Goal: Information Seeking & Learning: Learn about a topic

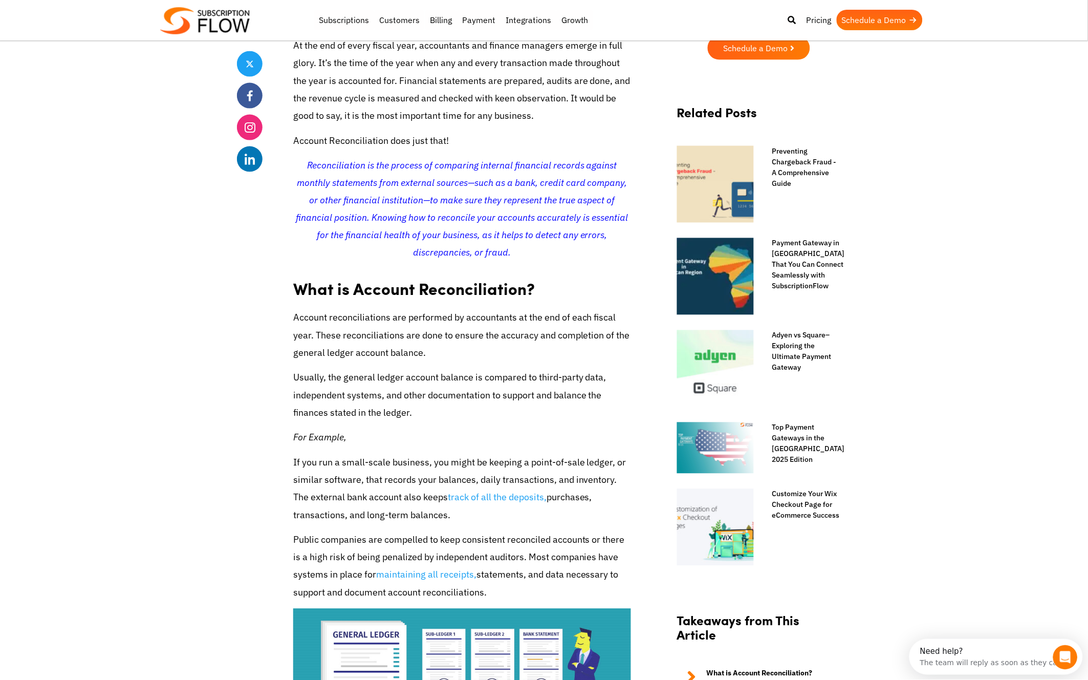
scroll to position [477, 0]
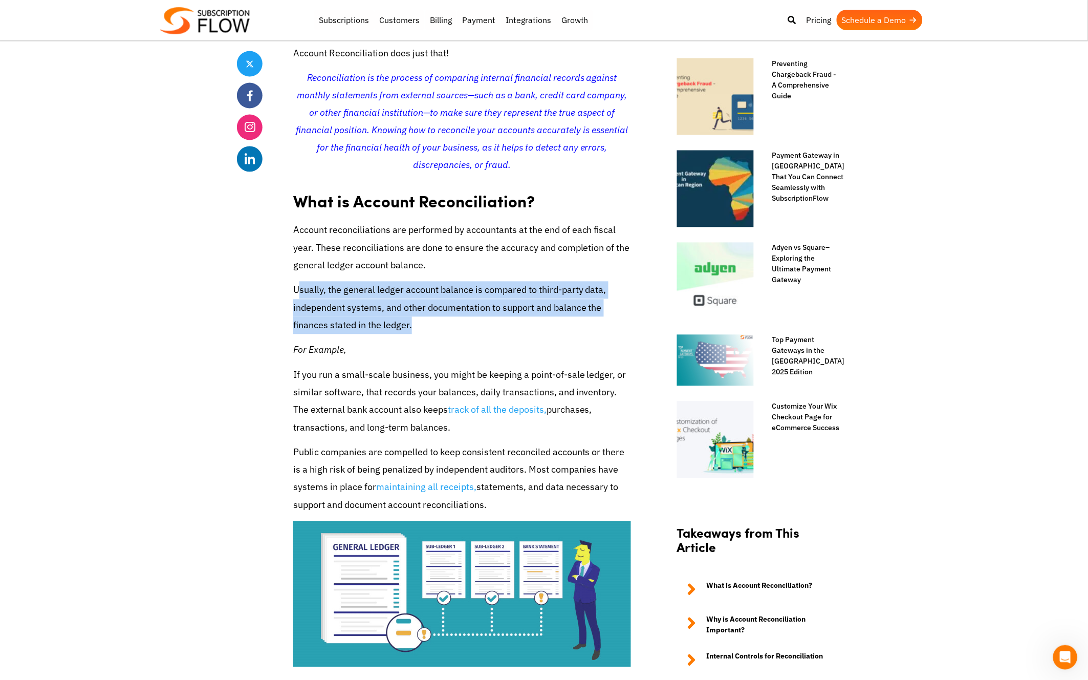
drag, startPoint x: 298, startPoint y: 290, endPoint x: 478, endPoint y: 324, distance: 182.8
click at [478, 324] on p "Usually, the general ledger account balance is compared to third-party data, in…" at bounding box center [462, 307] width 338 height 53
drag, startPoint x: 478, startPoint y: 324, endPoint x: 567, endPoint y: 334, distance: 89.6
click at [567, 334] on p "Usually, the general ledger account balance is compared to third-party data, in…" at bounding box center [462, 307] width 338 height 53
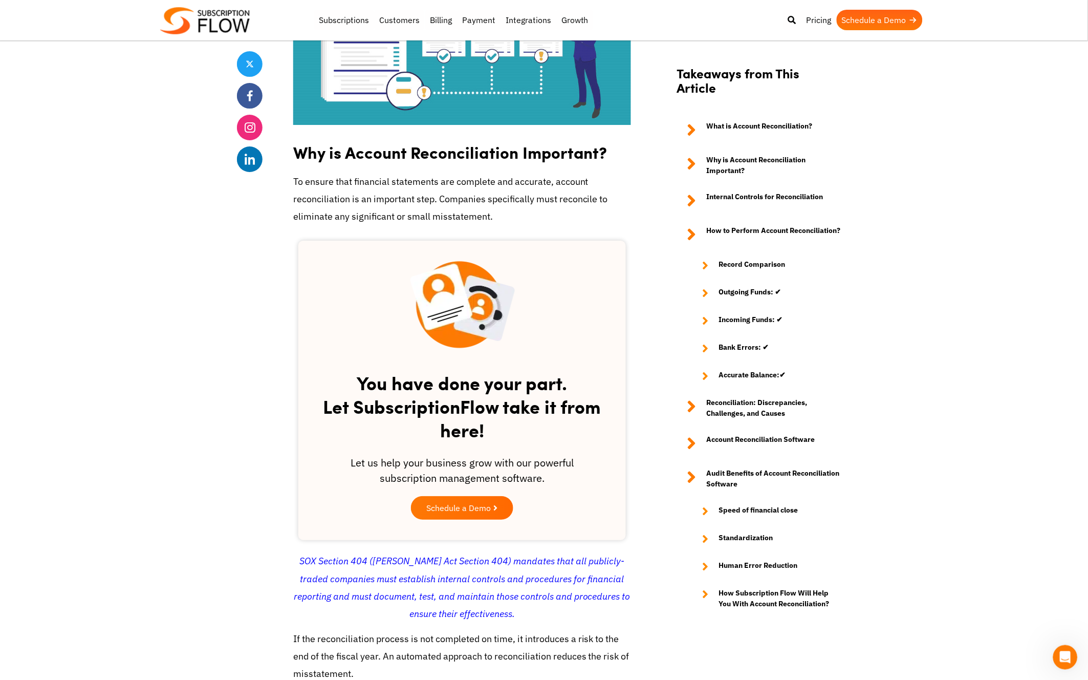
scroll to position [1023, 0]
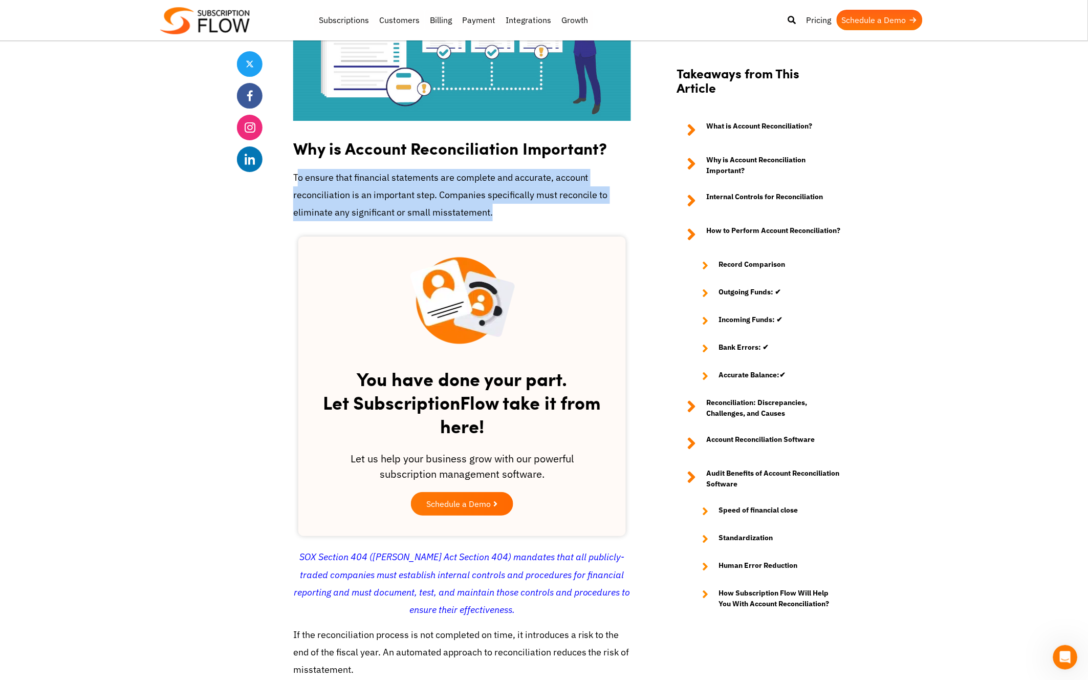
drag, startPoint x: 298, startPoint y: 175, endPoint x: 511, endPoint y: 210, distance: 216.2
click at [511, 210] on p "To ensure that financial statements are complete and accurate, account reconcil…" at bounding box center [462, 195] width 338 height 53
drag, startPoint x: 511, startPoint y: 210, endPoint x: 554, endPoint y: 211, distance: 42.5
click at [554, 211] on p "To ensure that financial statements are complete and accurate, account reconcil…" at bounding box center [462, 195] width 338 height 53
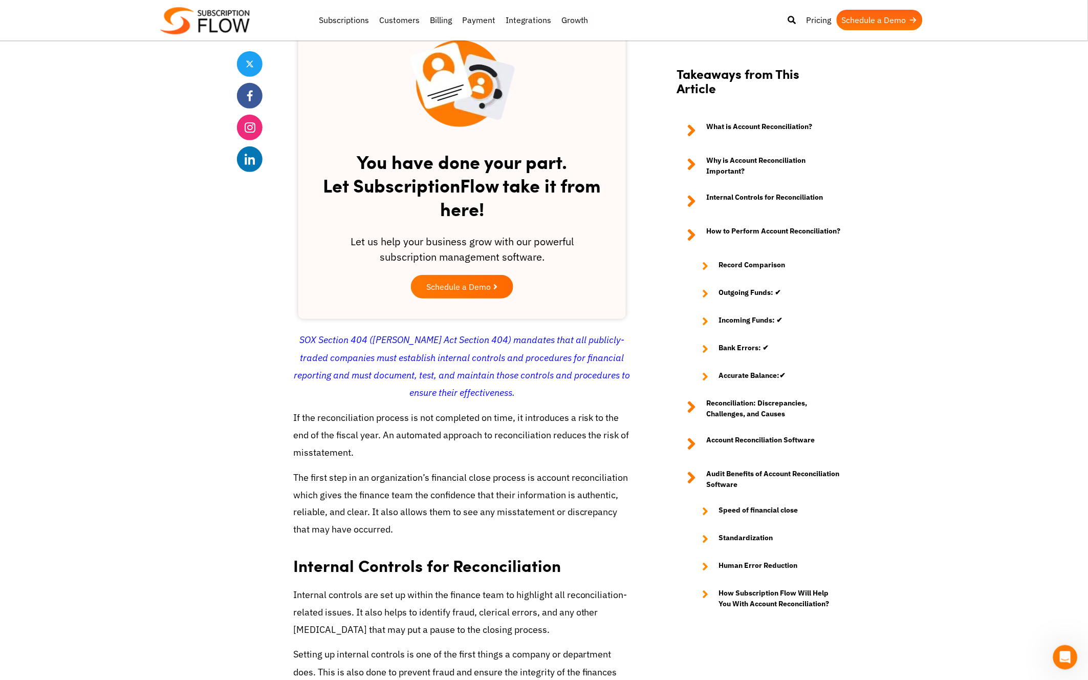
scroll to position [1433, 0]
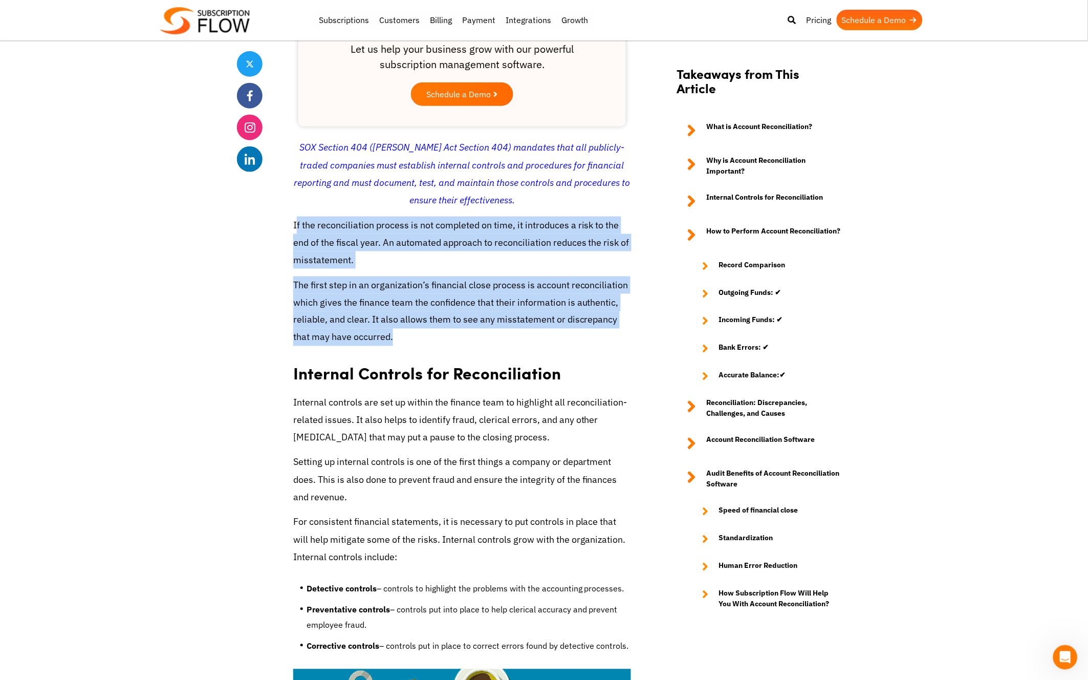
drag, startPoint x: 296, startPoint y: 224, endPoint x: 580, endPoint y: 341, distance: 307.7
drag, startPoint x: 580, startPoint y: 341, endPoint x: 509, endPoint y: 340, distance: 71.6
click at [509, 341] on p "The first step in an organization’s financial close process is account reconcil…" at bounding box center [462, 311] width 338 height 70
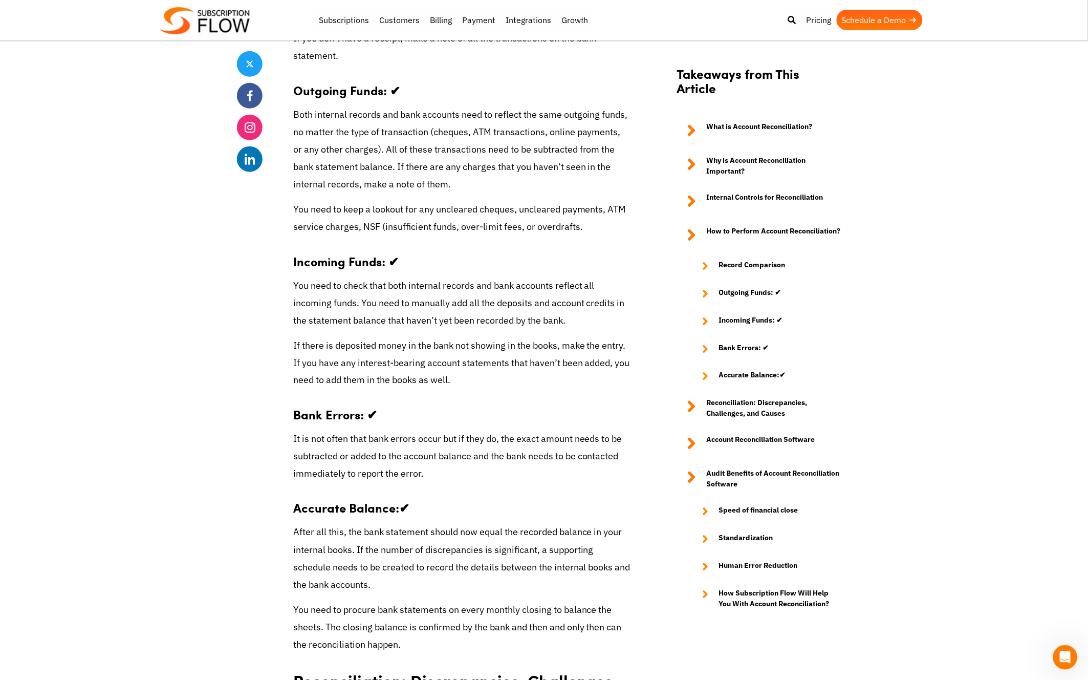
scroll to position [2797, 0]
